Goal: Task Accomplishment & Management: Manage account settings

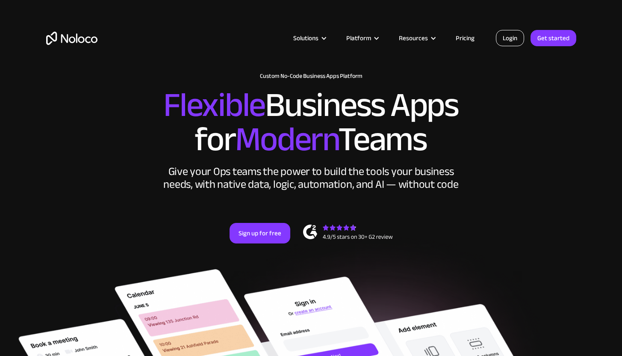
click at [515, 40] on link "Login" at bounding box center [510, 38] width 28 height 16
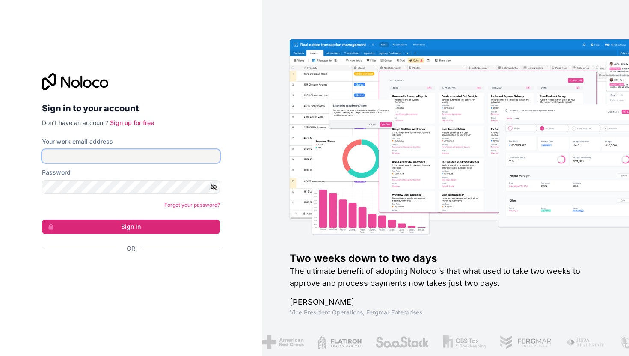
click at [131, 159] on input "Your work email address" at bounding box center [131, 156] width 178 height 14
click at [93, 155] on input "Your work email address" at bounding box center [131, 156] width 178 height 14
